Goal: Information Seeking & Learning: Understand process/instructions

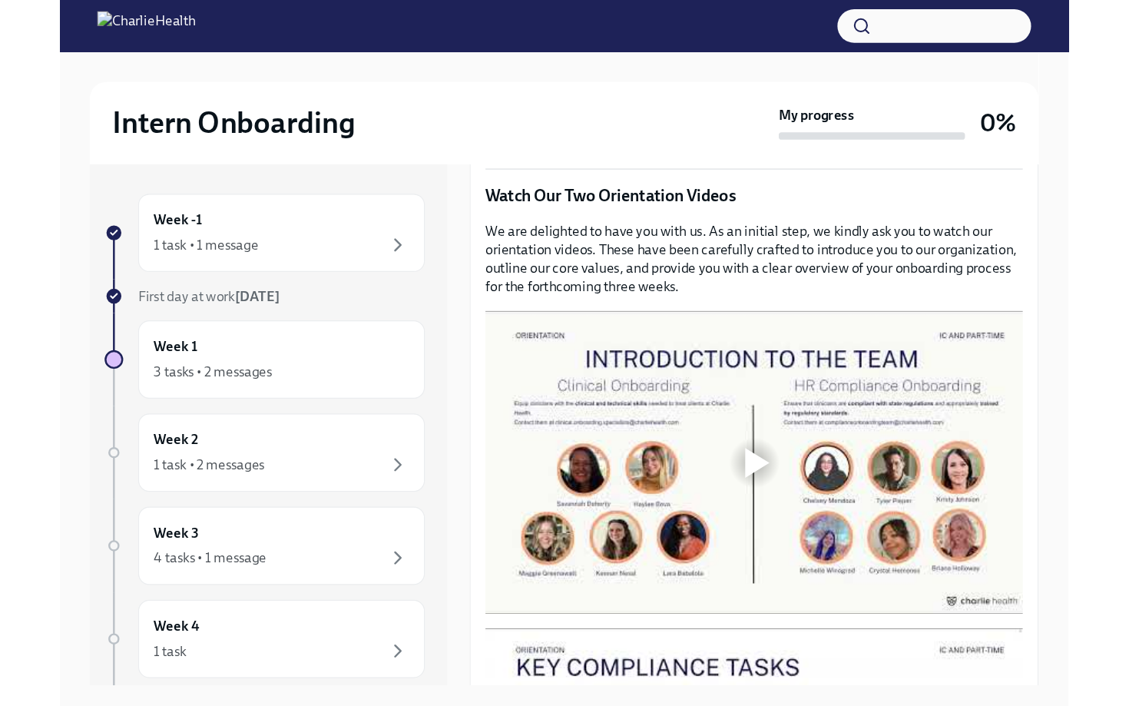
scroll to position [585, 0]
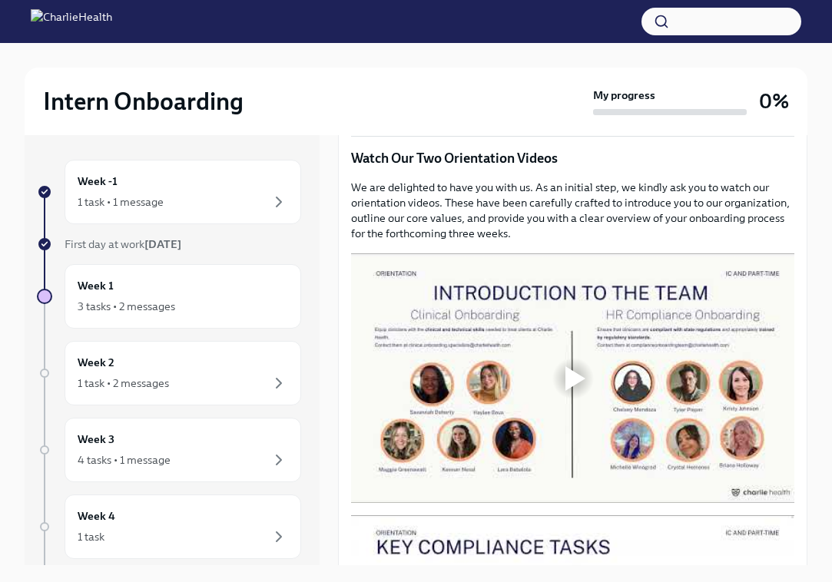
click at [577, 379] on div at bounding box center [575, 378] width 20 height 25
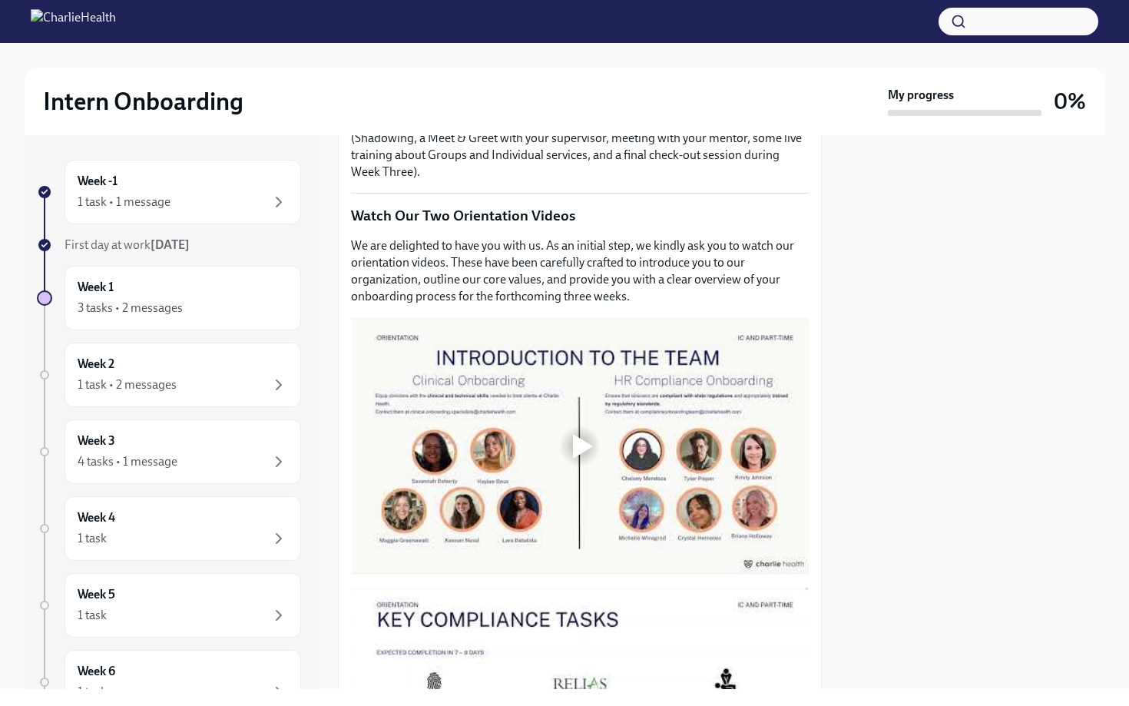
scroll to position [535, 0]
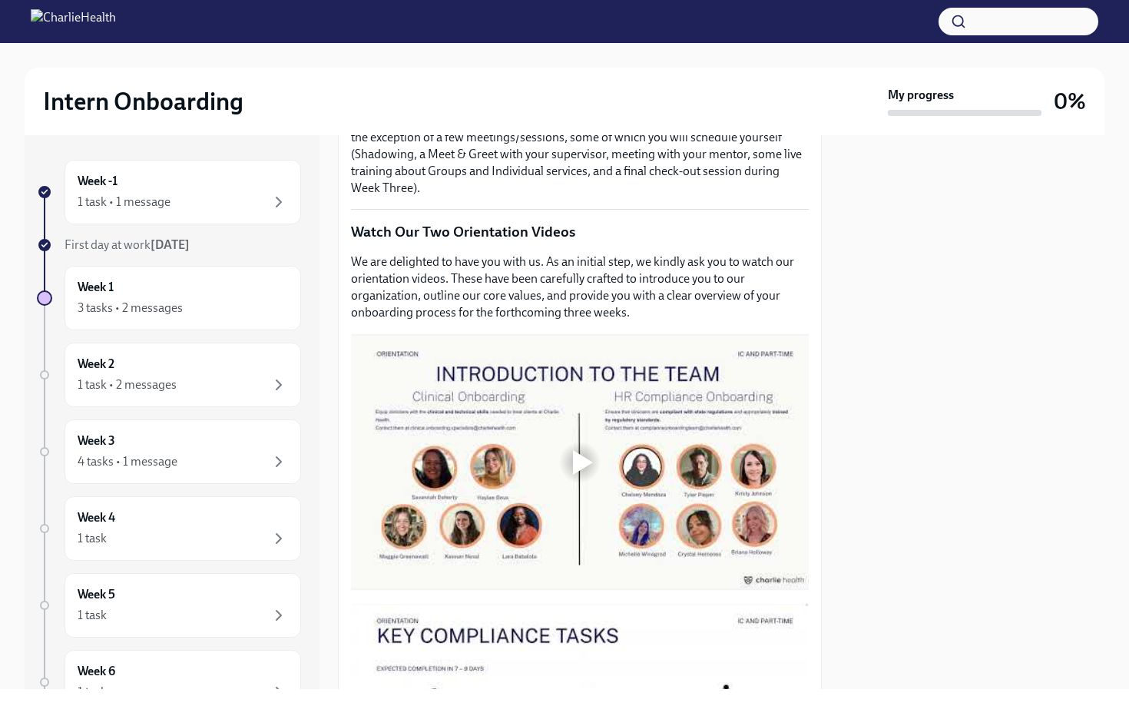
click at [589, 462] on div at bounding box center [583, 462] width 20 height 25
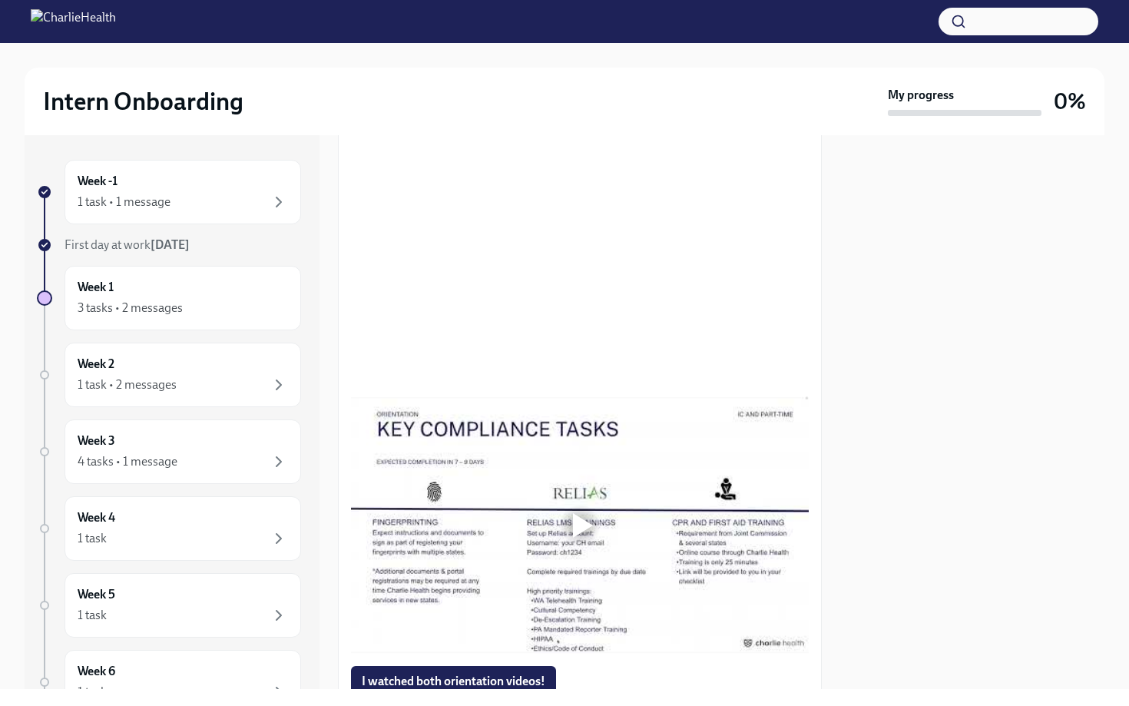
scroll to position [0, 0]
click at [583, 522] on div at bounding box center [583, 525] width 20 height 25
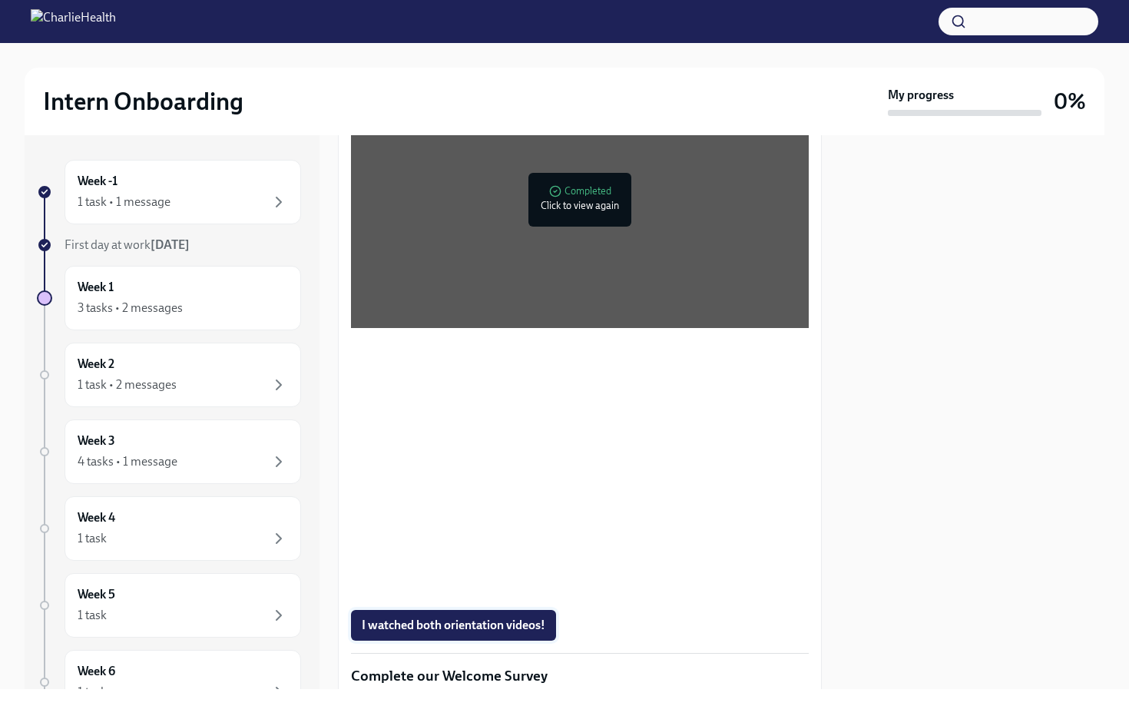
click at [477, 581] on span "I watched both orientation videos!" at bounding box center [454, 625] width 184 height 15
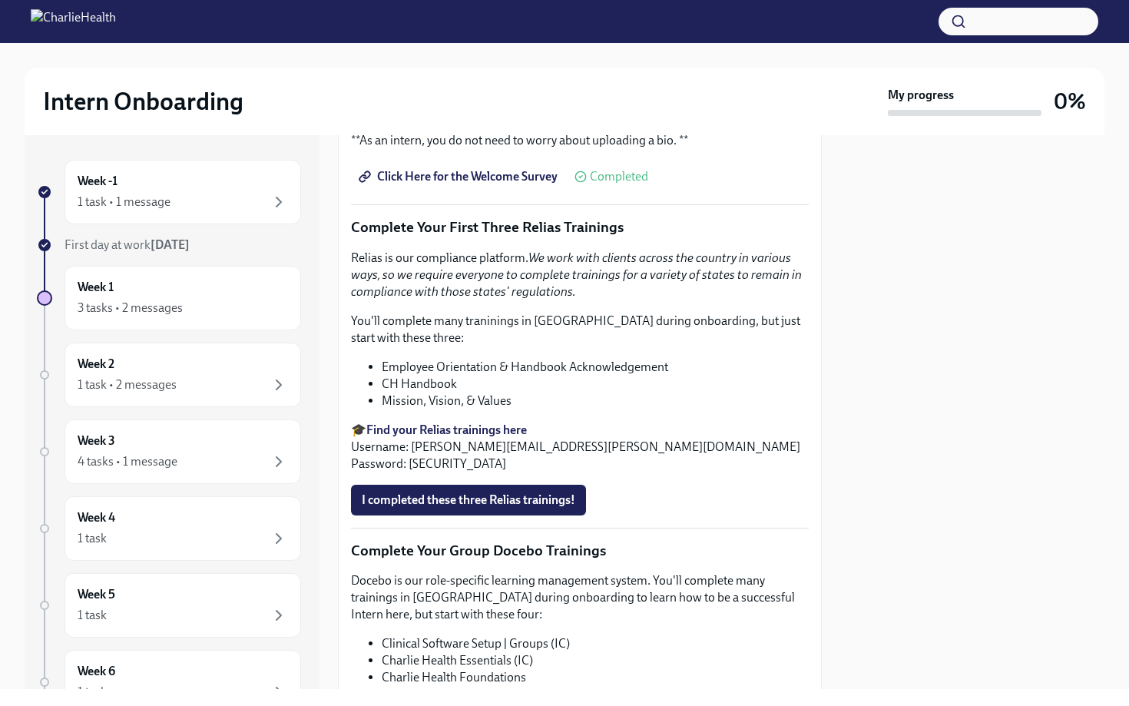
scroll to position [1473, 0]
click at [479, 427] on strong "Find your Relias trainings here" at bounding box center [446, 430] width 161 height 15
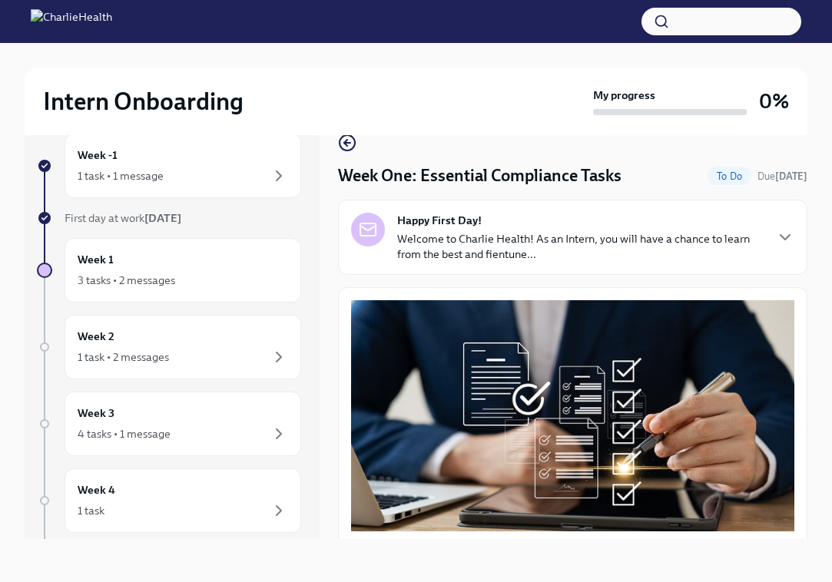
scroll to position [26, 0]
click at [143, 258] on div "Week 1 3 tasks • 2 messages" at bounding box center [183, 270] width 210 height 38
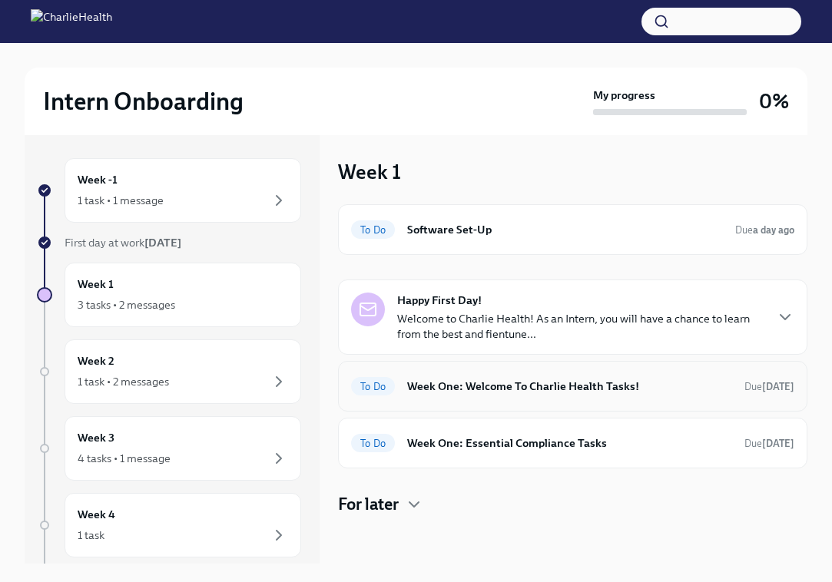
click at [571, 390] on h6 "Week One: Welcome To Charlie Health Tasks!" at bounding box center [569, 386] width 325 height 17
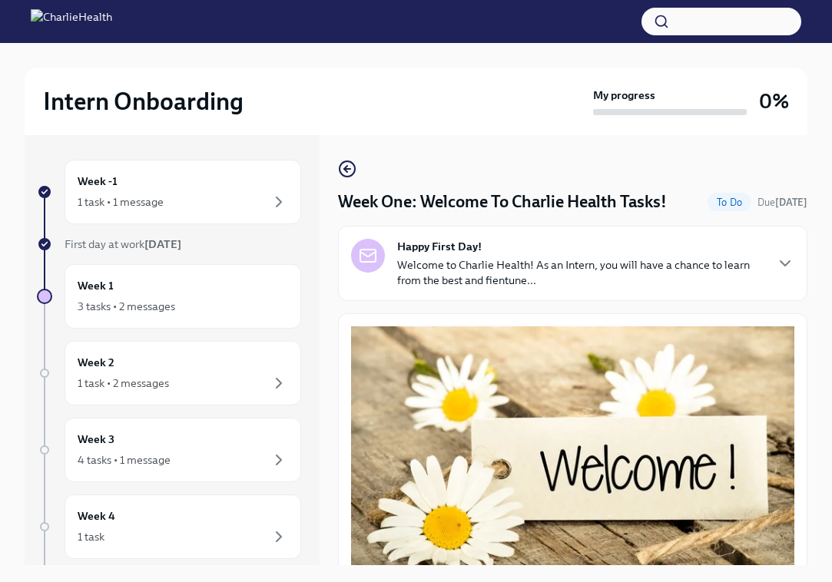
click at [771, 270] on div "Happy First Day! Welcome to Charlie Health! As an Intern, you will have a chanc…" at bounding box center [572, 263] width 443 height 49
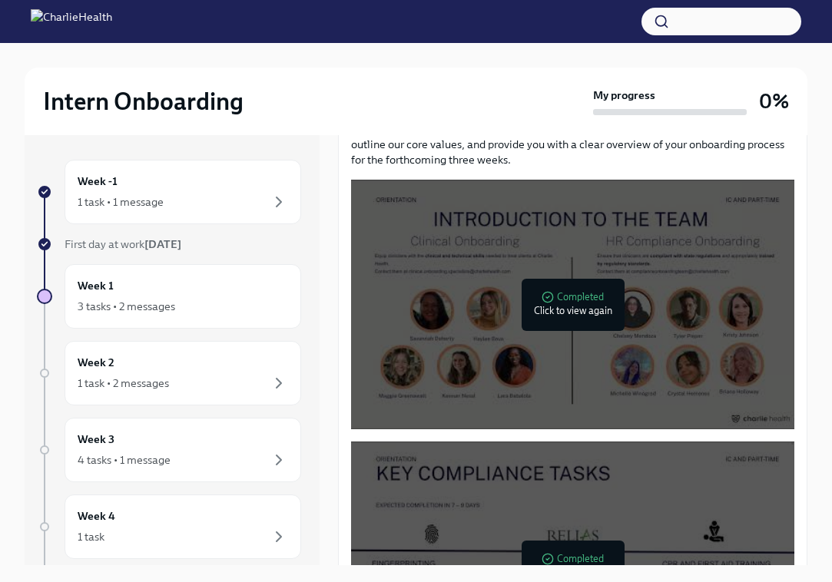
scroll to position [1085, 0]
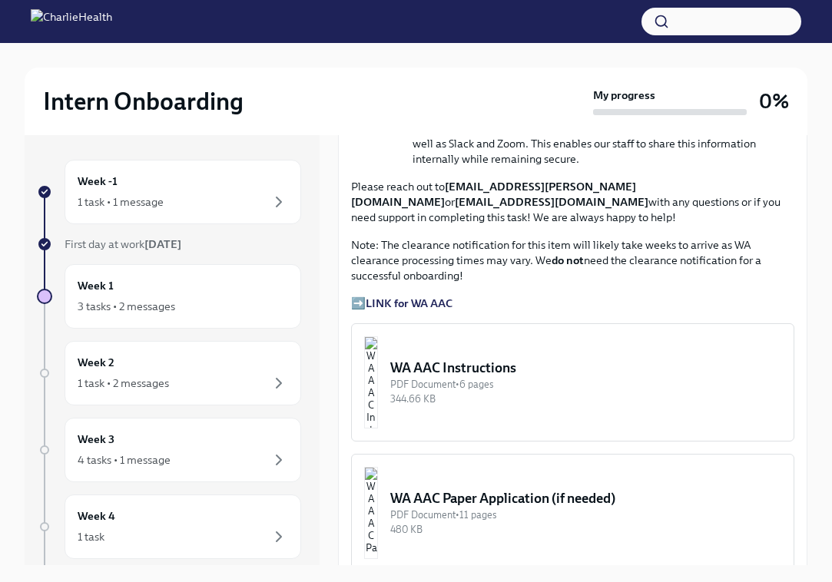
scroll to position [1155, 0]
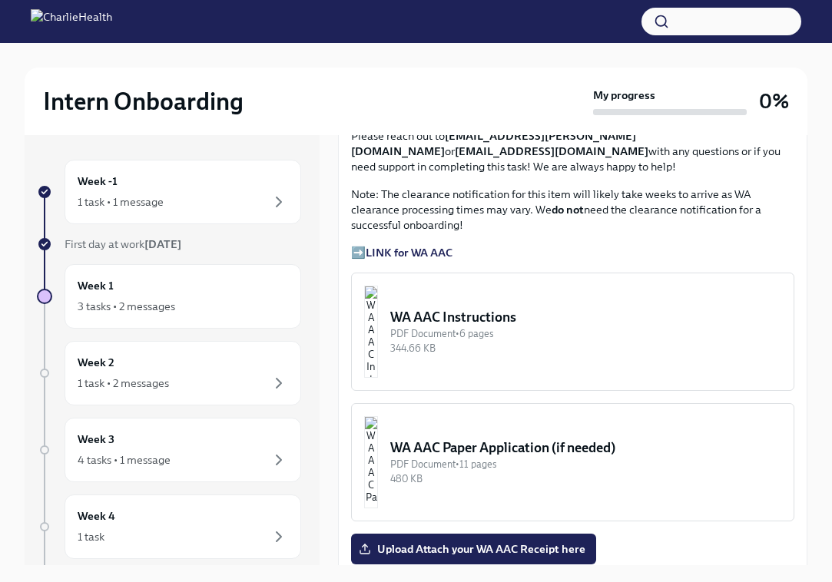
click at [486, 326] on div "PDF Document • 6 pages" at bounding box center [585, 333] width 391 height 15
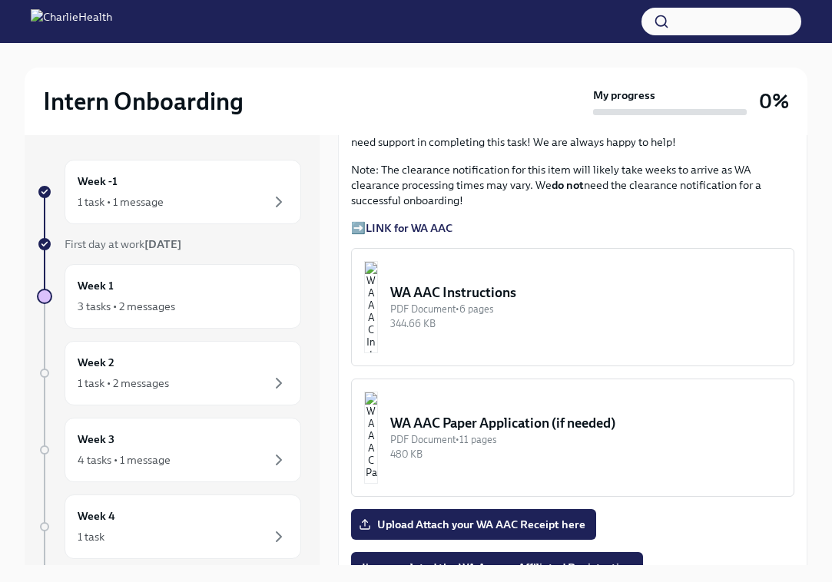
scroll to position [1197, 0]
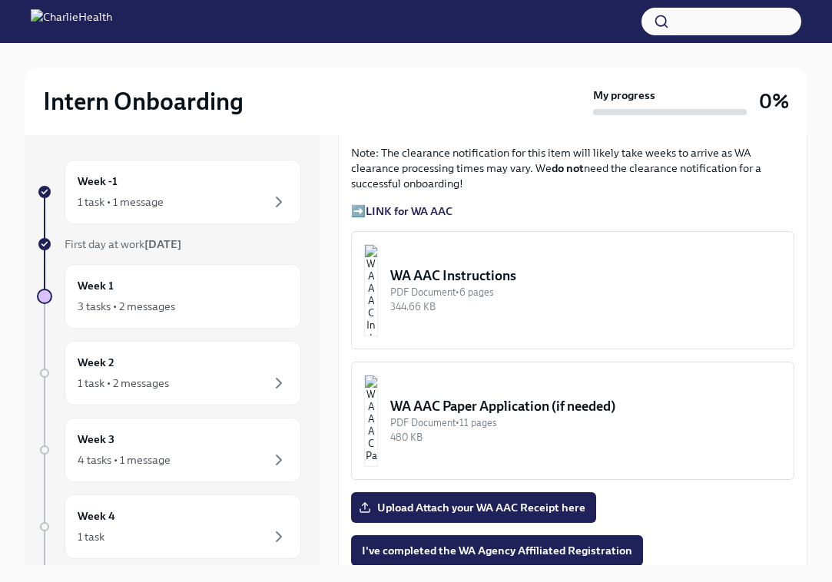
click at [363, 204] on p "➡️ LINK for WA AAC" at bounding box center [572, 211] width 443 height 15
click at [492, 267] on div "WA AAC Instructions" at bounding box center [585, 276] width 391 height 18
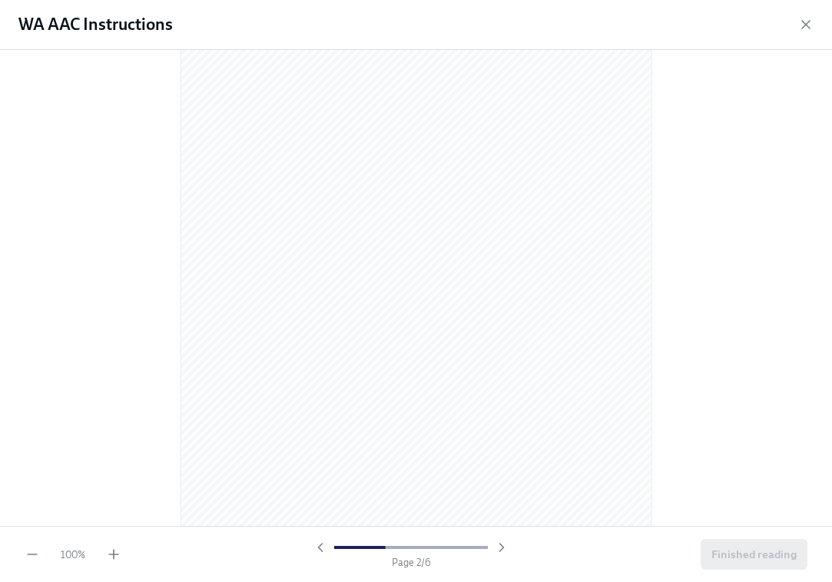
scroll to position [708, 0]
click at [701, 293] on div at bounding box center [416, 288] width 832 height 476
click at [606, 4] on div "WA AAC Instructions" at bounding box center [416, 25] width 832 height 50
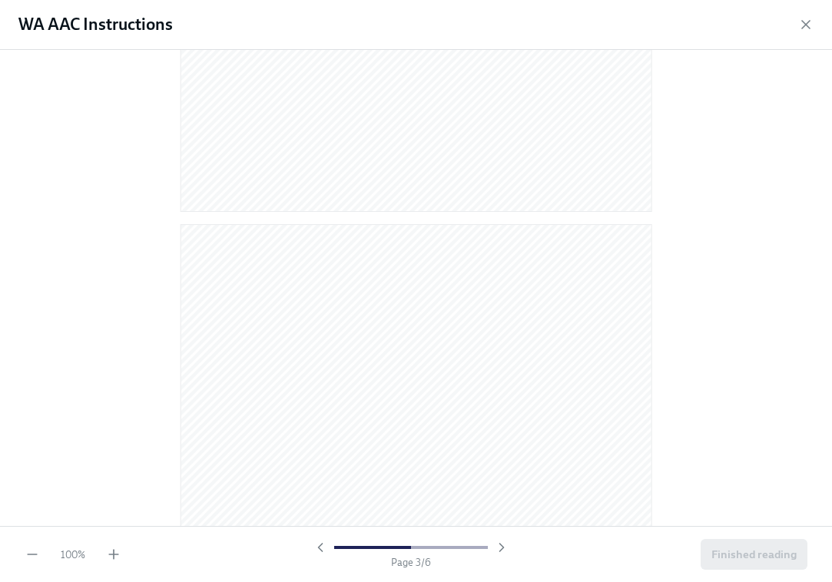
click at [591, 224] on div at bounding box center [416, 288] width 832 height 476
click at [706, 151] on div at bounding box center [416, 288] width 832 height 476
click at [736, 545] on button "Finished reading" at bounding box center [754, 554] width 107 height 31
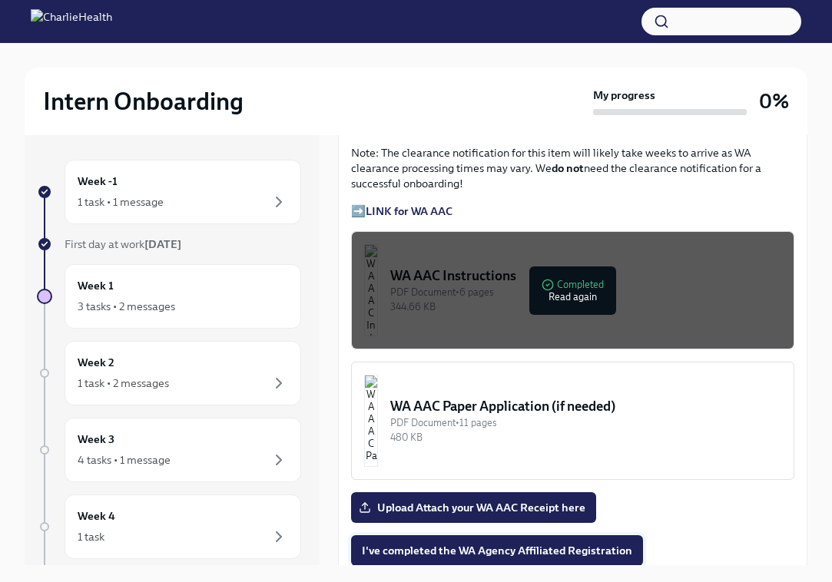
click at [541, 543] on span "I've completed the WA Agency Affiliated Registration" at bounding box center [497, 550] width 270 height 15
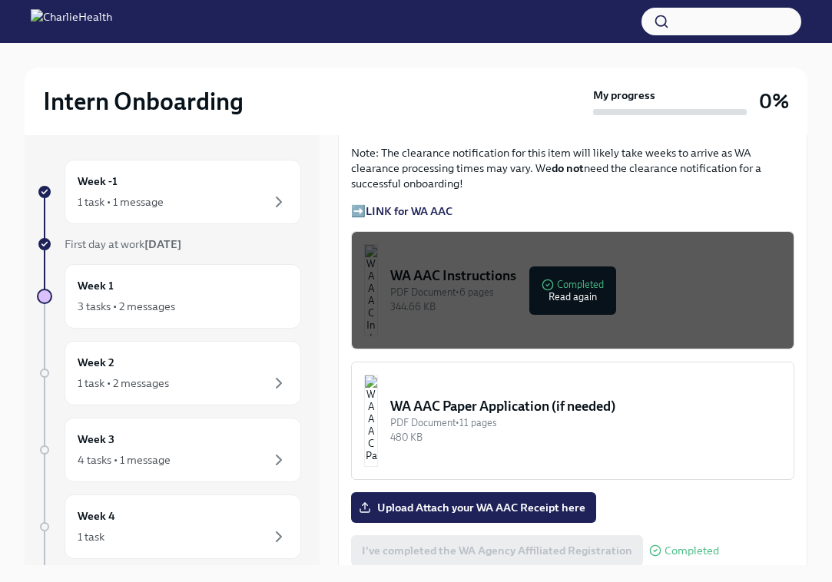
click at [823, 440] on div "Intern Onboarding My progress 0% Week -1 1 task • 1 message First day at work S…" at bounding box center [416, 325] width 832 height 565
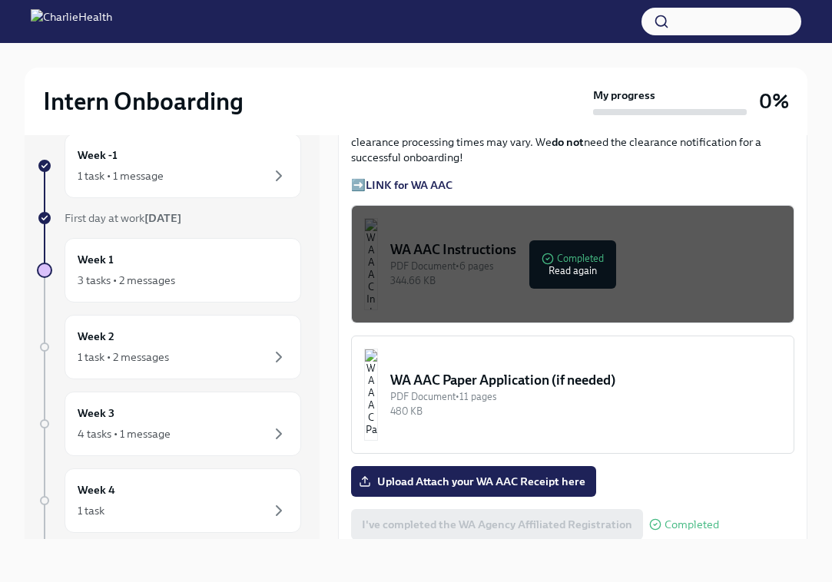
scroll to position [26, 0]
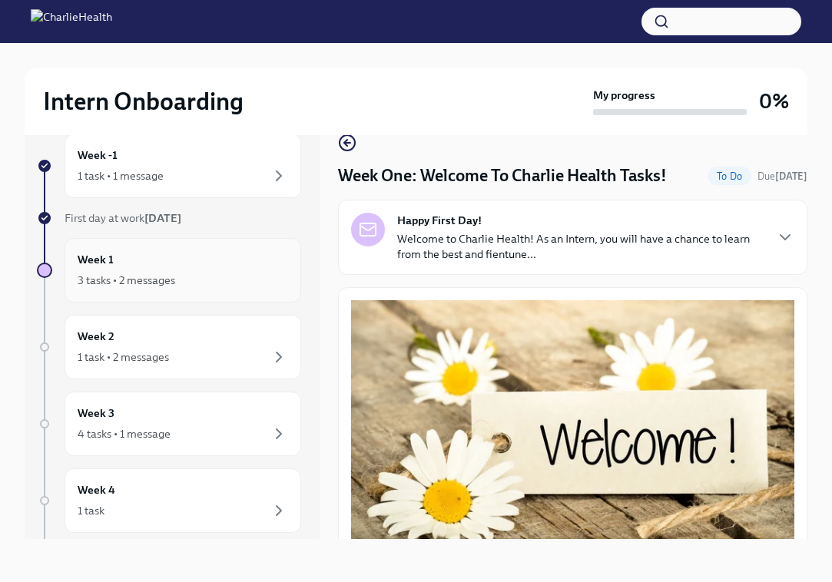
click at [162, 291] on div "Week 1 3 tasks • 2 messages" at bounding box center [183, 270] width 237 height 65
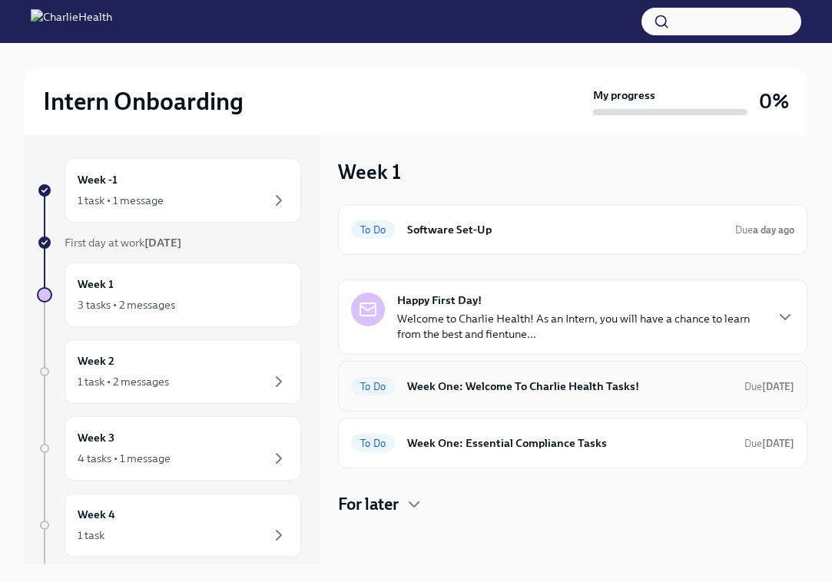
click at [447, 390] on h6 "Week One: Welcome To Charlie Health Tasks!" at bounding box center [569, 386] width 325 height 17
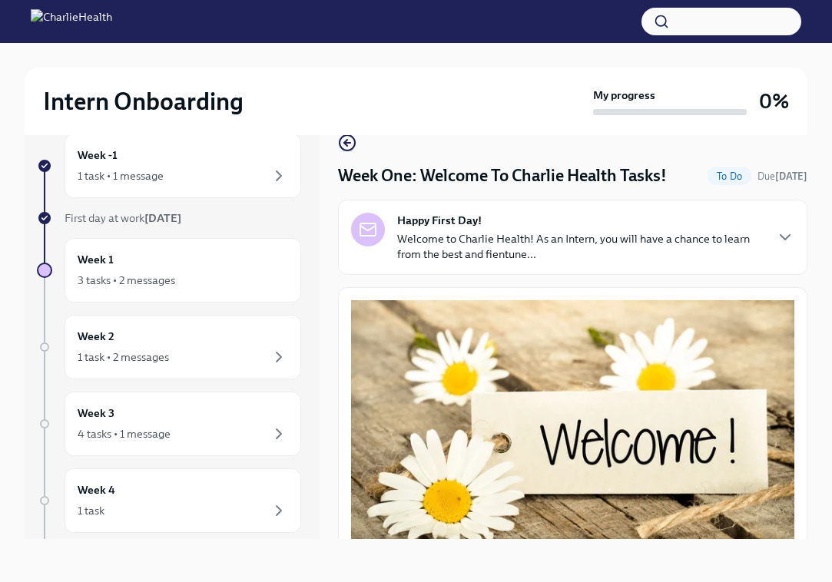
scroll to position [26, 0]
click at [496, 221] on div "Happy First Day! Welcome to Charlie Health! As an Intern, you will have a chanc…" at bounding box center [580, 237] width 366 height 49
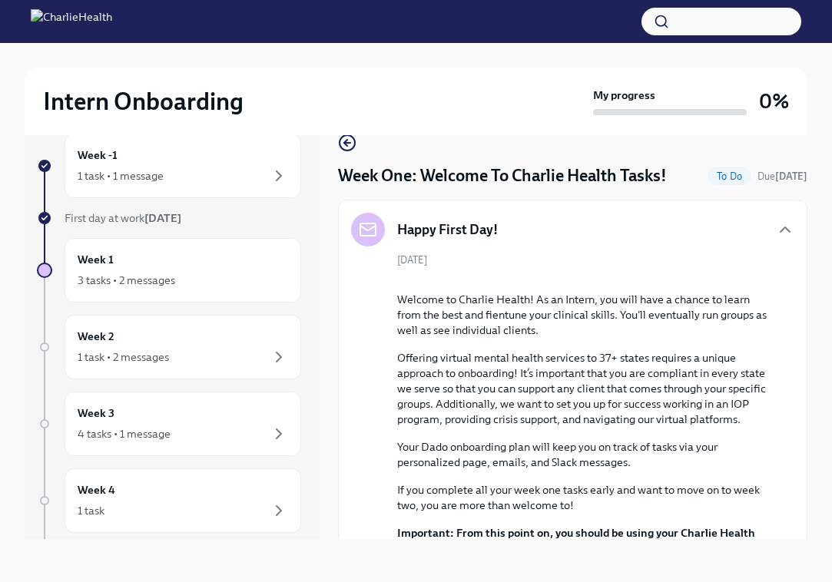
click at [399, 280] on div at bounding box center [583, 280] width 373 height 0
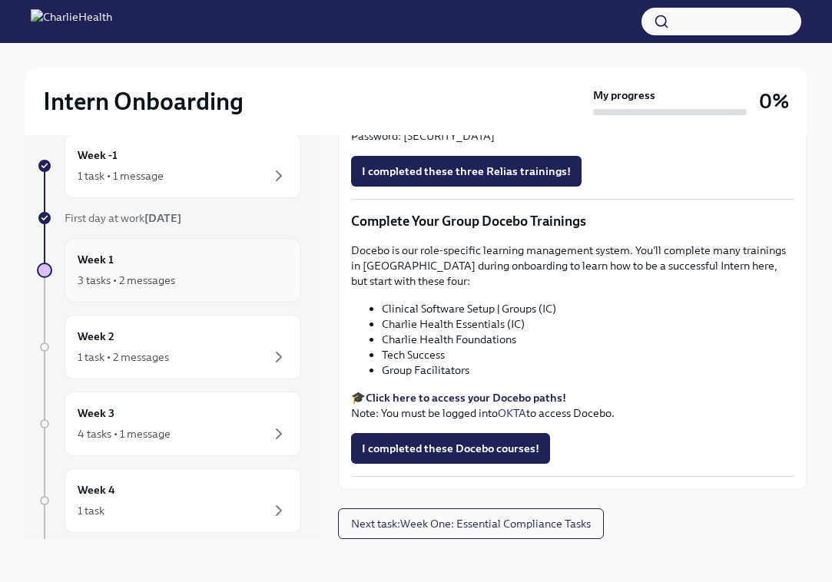
scroll to position [2209, 0]
click at [164, 270] on div "Week 1 3 tasks • 2 messages" at bounding box center [183, 270] width 210 height 38
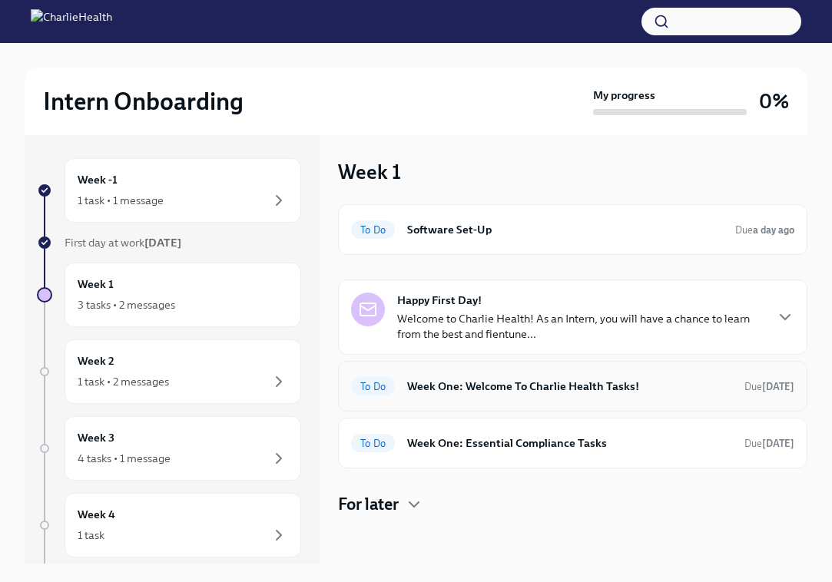
click at [516, 396] on div "To Do Week One: Welcome To Charlie Health Tasks! Due [DATE]" at bounding box center [572, 386] width 443 height 25
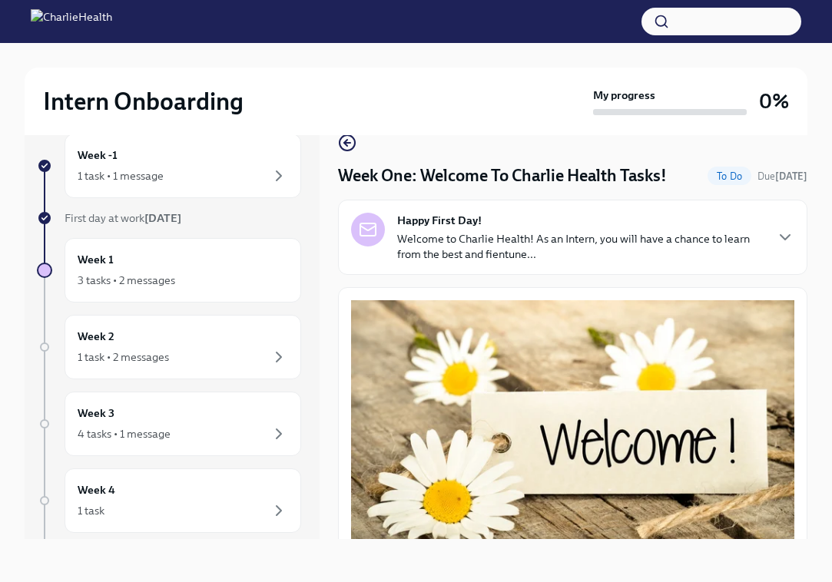
scroll to position [26, 0]
click at [774, 262] on div "Happy First Day! Welcome to Charlie Health! As an Intern, you will have a chanc…" at bounding box center [572, 237] width 469 height 75
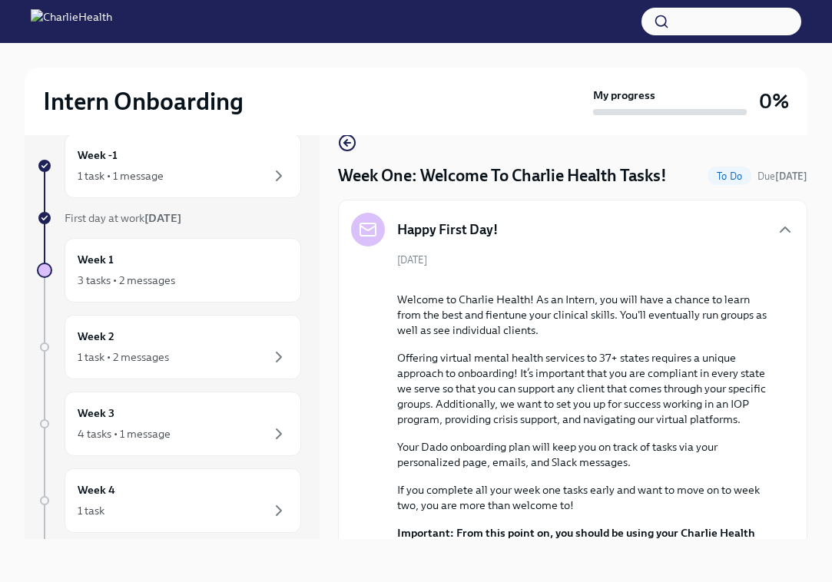
click at [776, 333] on div "[DATE] Welcome to Charlie Health! As an Intern, you will have a chance to learn…" at bounding box center [572, 440] width 443 height 375
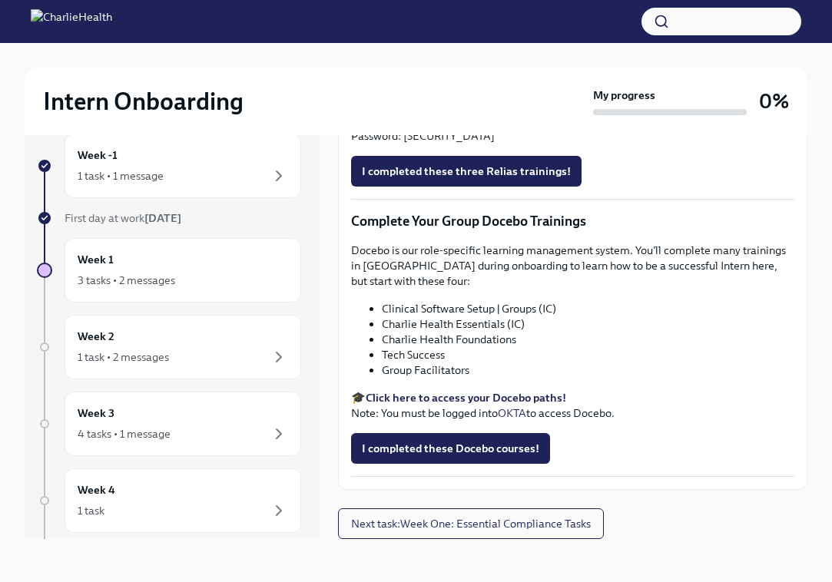
scroll to position [2209, 0]
click at [169, 181] on div "1 task • 1 message" at bounding box center [183, 176] width 210 height 18
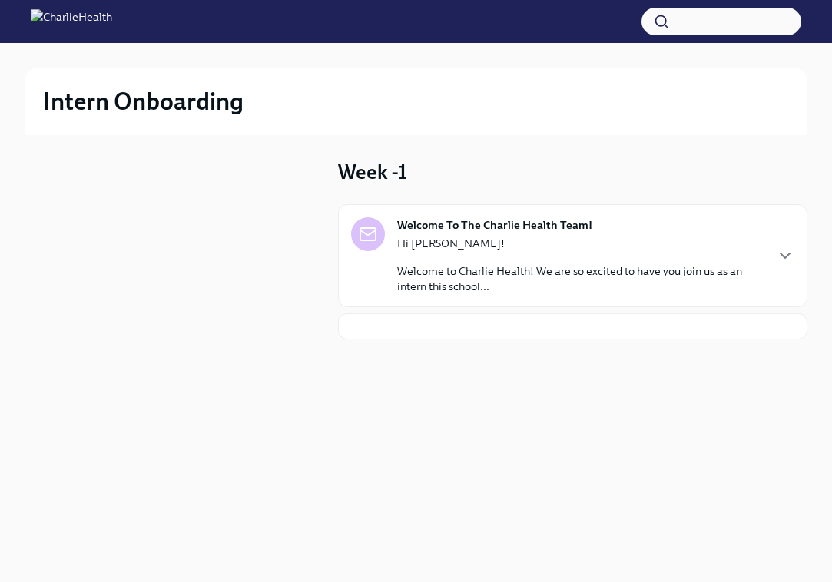
scroll to position [2, 0]
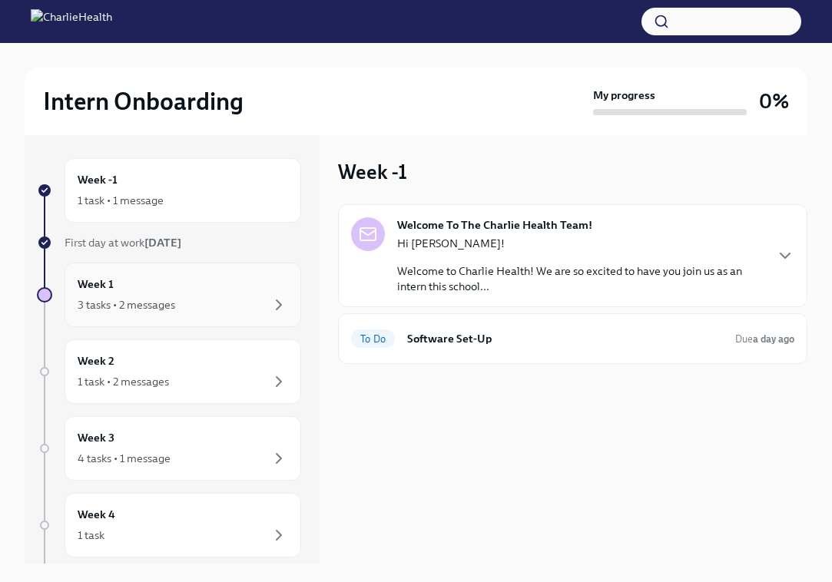
click at [119, 286] on div "Week 1 3 tasks • 2 messages" at bounding box center [183, 295] width 210 height 38
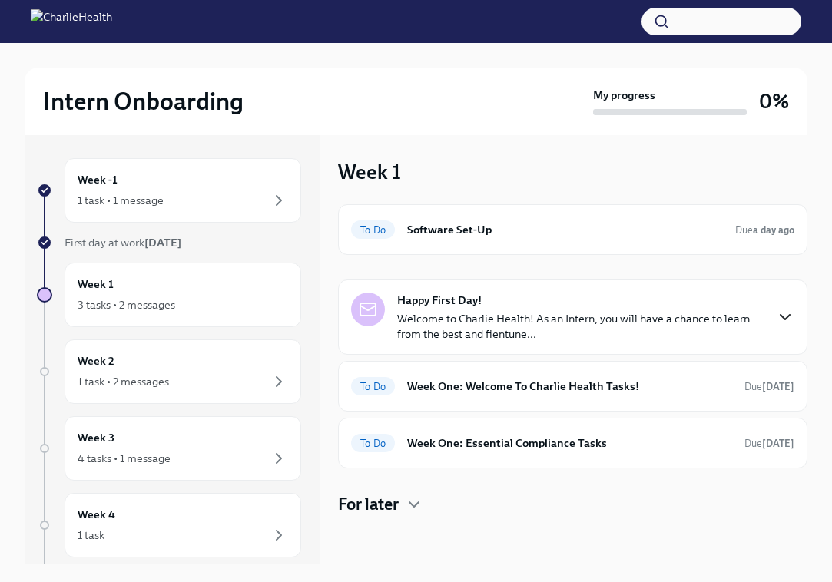
click at [783, 318] on icon "button" at bounding box center [784, 317] width 9 height 5
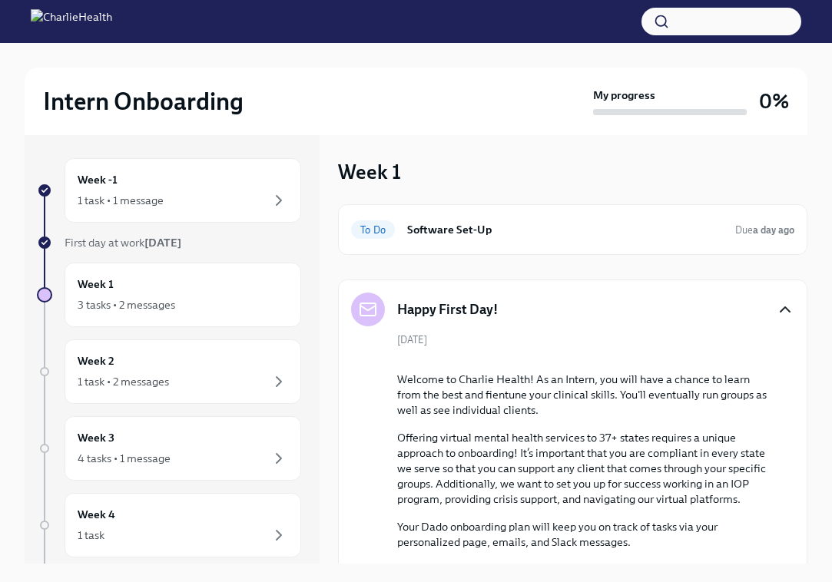
click at [783, 318] on icon "button" at bounding box center [785, 309] width 18 height 18
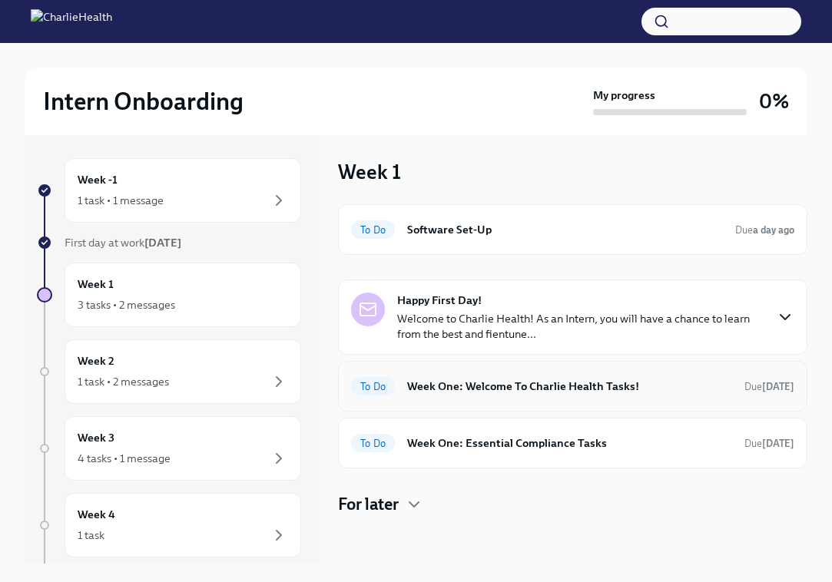
click at [385, 388] on span "To Do" at bounding box center [373, 387] width 44 height 12
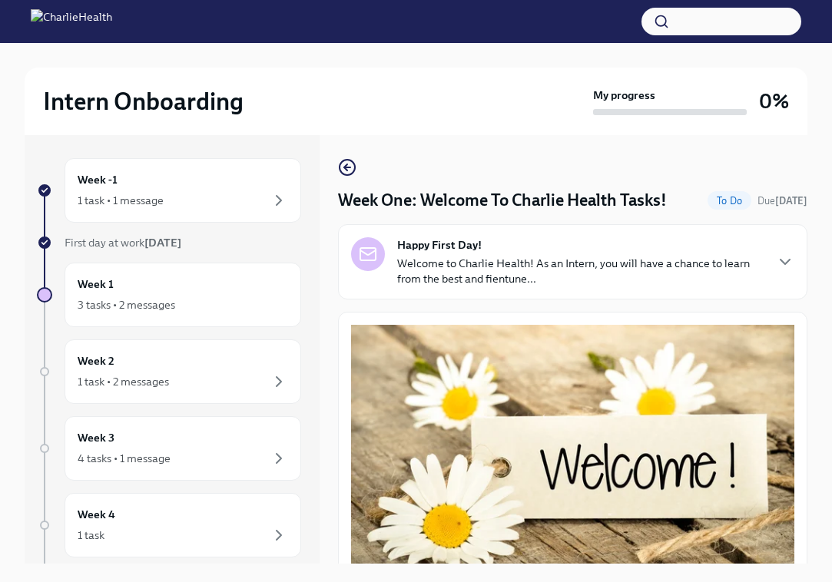
click at [391, 356] on button "Zoom image" at bounding box center [572, 458] width 443 height 266
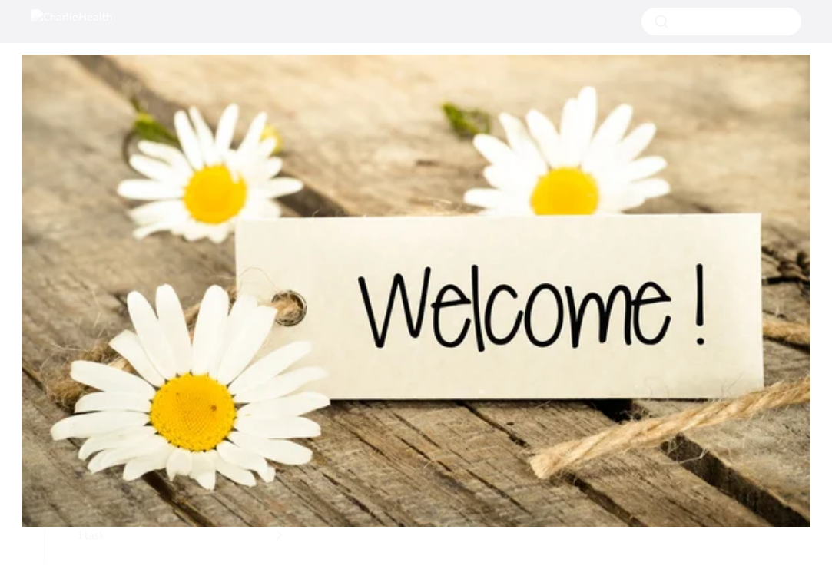
click at [391, 356] on button "Unzoom image" at bounding box center [416, 291] width 832 height 582
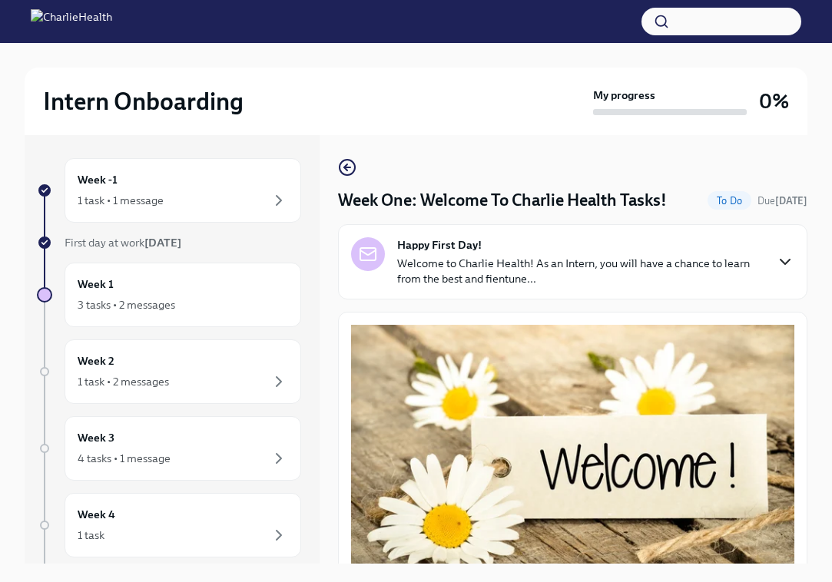
click at [782, 268] on icon "button" at bounding box center [785, 262] width 18 height 18
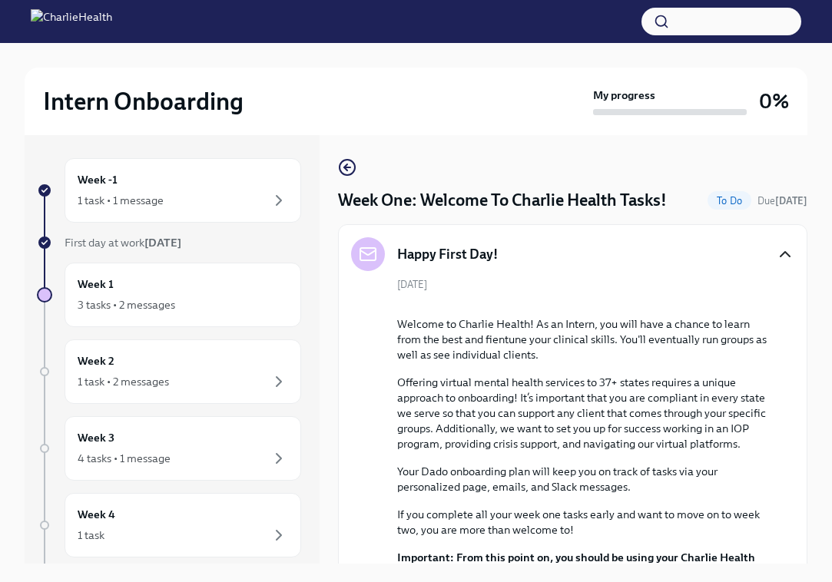
click at [782, 268] on div "Happy First Day!" at bounding box center [572, 254] width 443 height 34
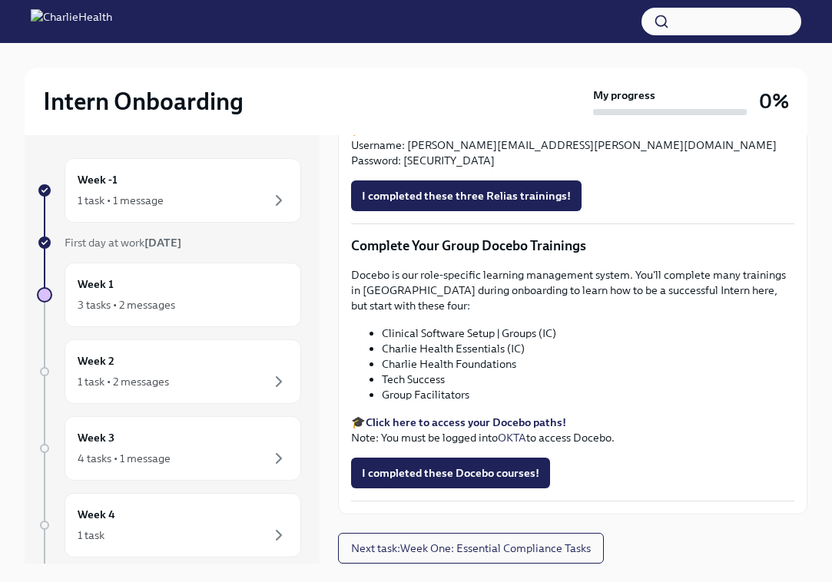
scroll to position [2209, 0]
